Goal: Register for event/course

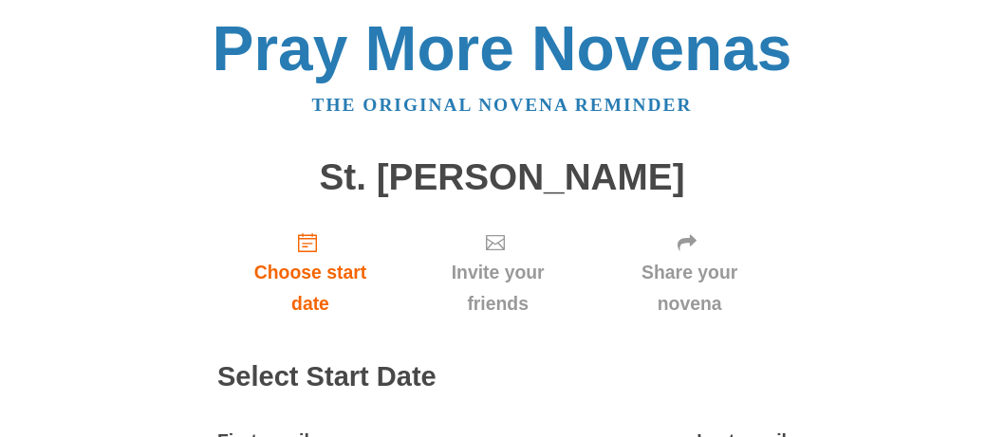
scroll to position [182, 0]
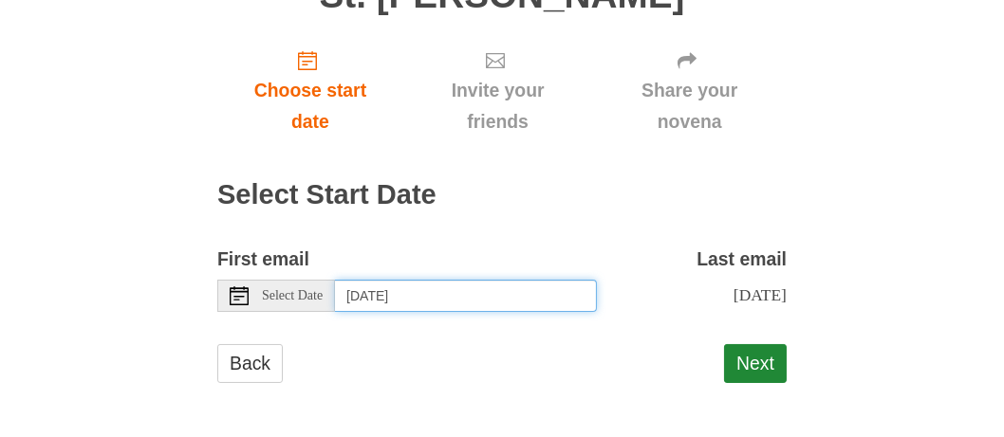
click at [462, 305] on input "[DATE]" at bounding box center [466, 296] width 262 height 32
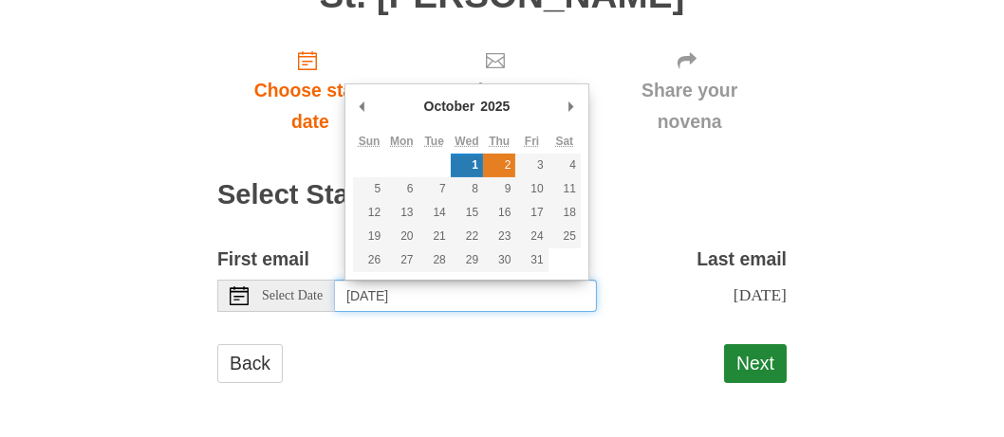
type input "[DATE]"
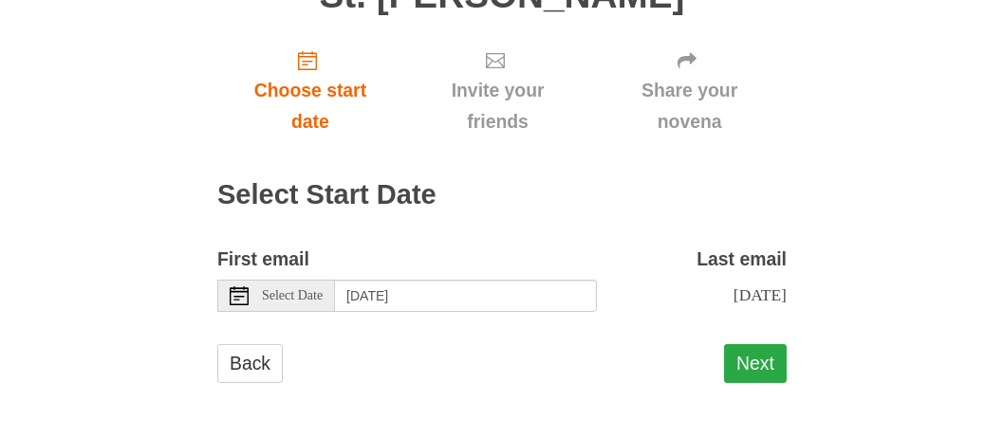
click at [753, 369] on button "Next" at bounding box center [755, 363] width 63 height 39
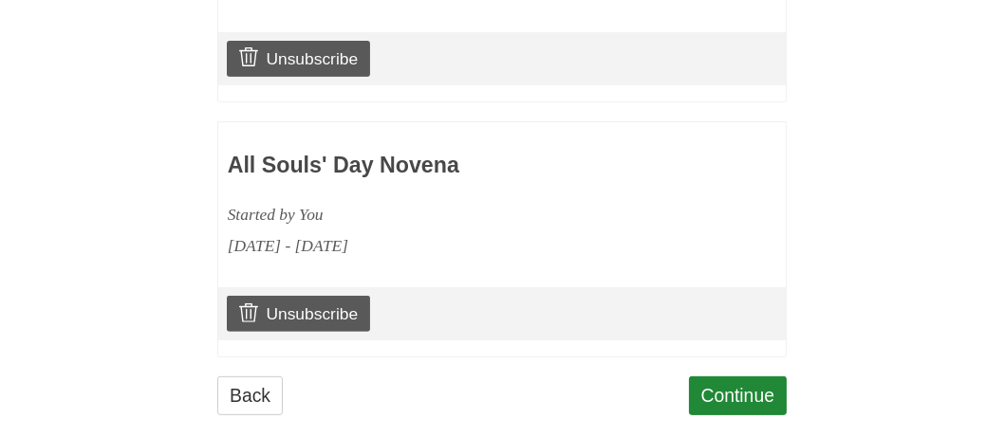
scroll to position [1097, 0]
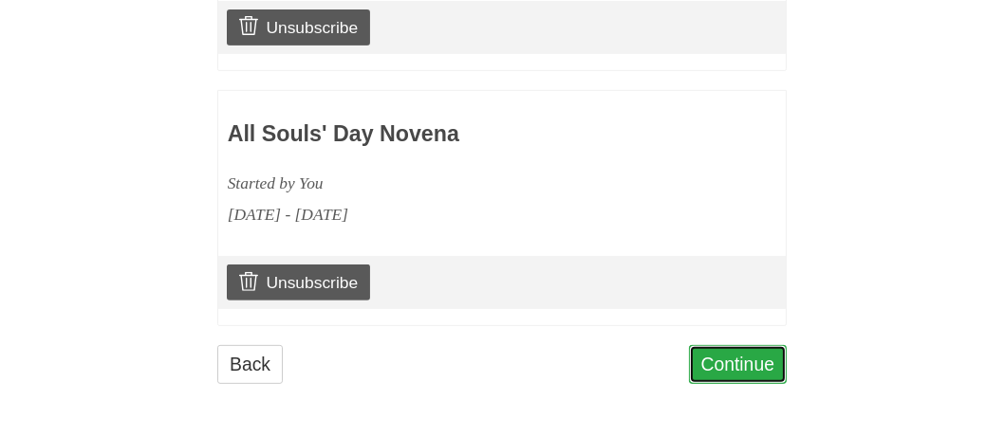
click at [732, 364] on link "Continue" at bounding box center [738, 364] width 99 height 39
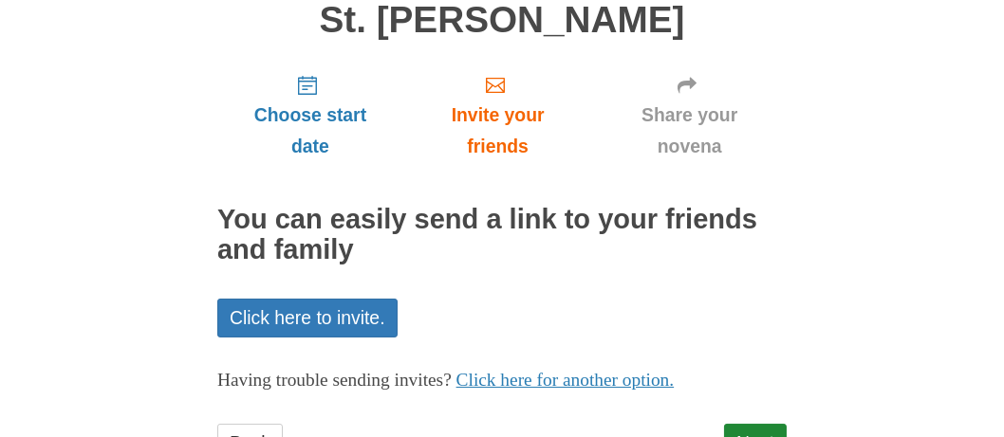
scroll to position [235, 0]
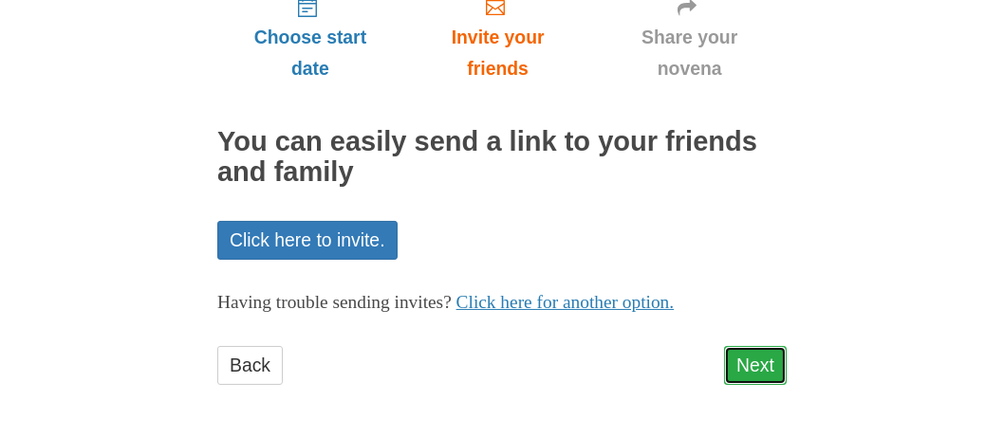
click at [753, 366] on link "Next" at bounding box center [755, 365] width 63 height 39
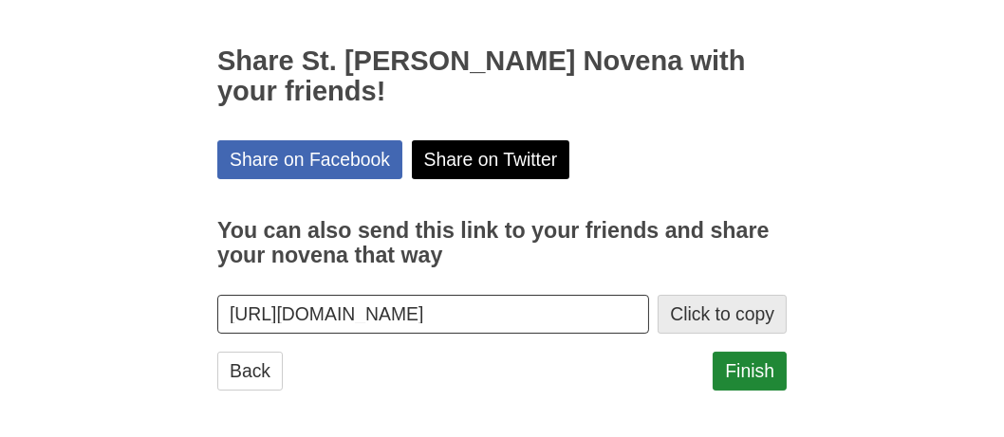
scroll to position [322, 0]
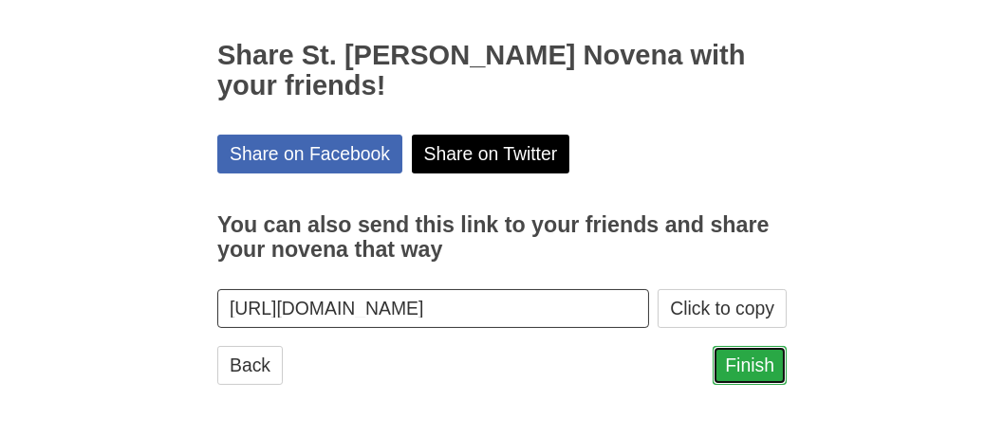
click at [755, 362] on link "Finish" at bounding box center [750, 365] width 74 height 39
